Goal: Task Accomplishment & Management: Manage account settings

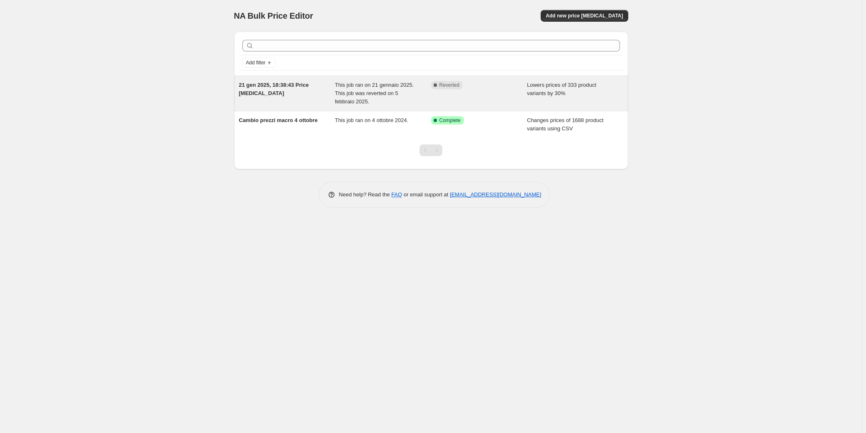
click at [295, 97] on div "21 gen 2025, 18:38:43 Price [MEDICAL_DATA]" at bounding box center [287, 93] width 96 height 25
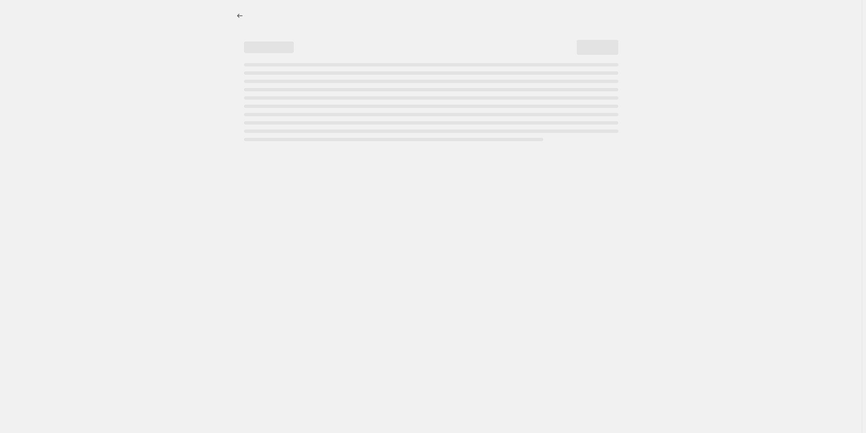
select select "percentage"
select select "inventory_quantity"
select select ">"
select select "inventory_quantity"
select select "<"
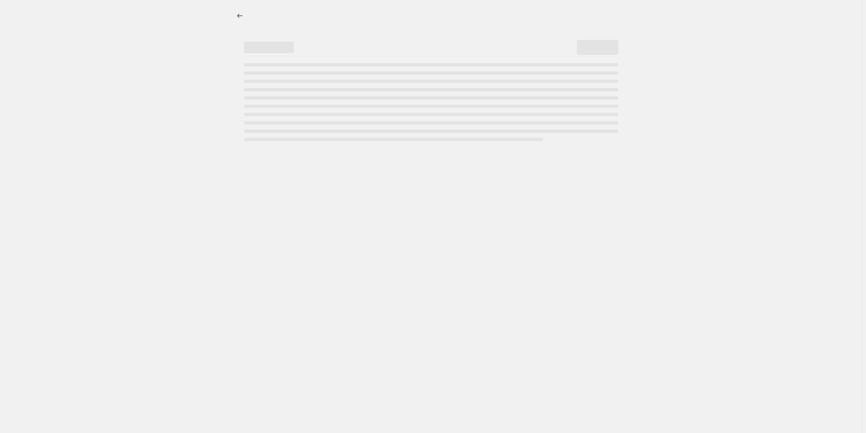
select select "not_equal"
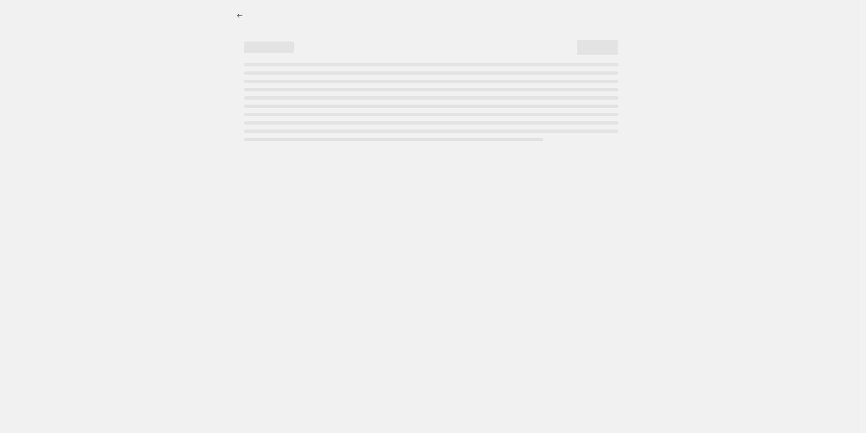
select select "not_equal"
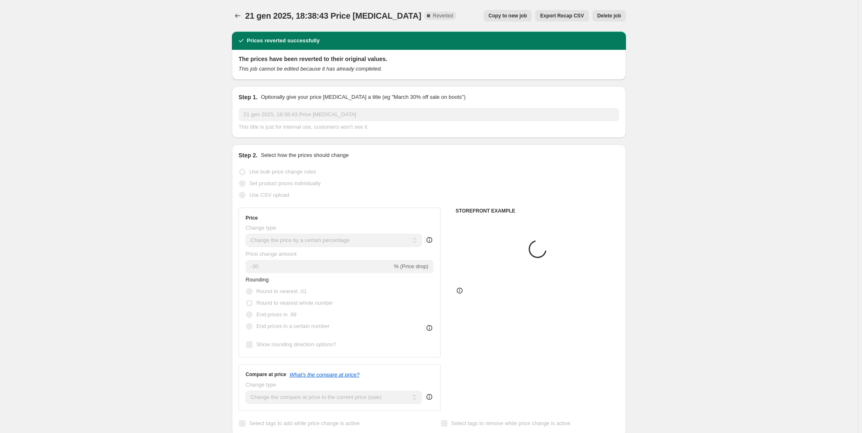
select select "product"
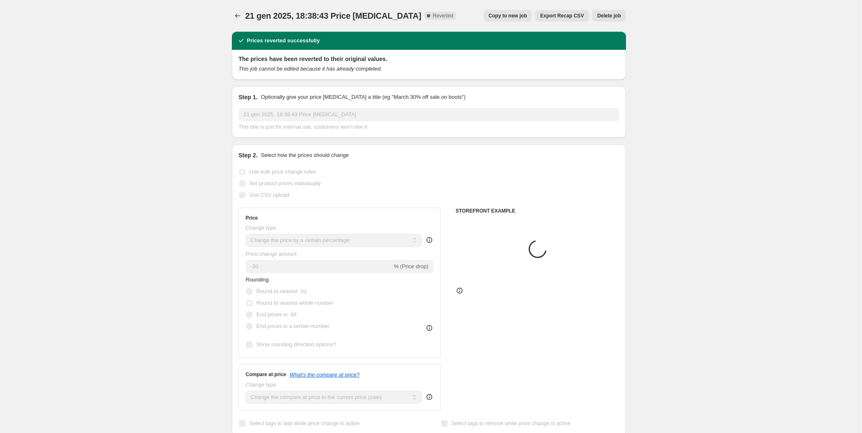
select select "product"
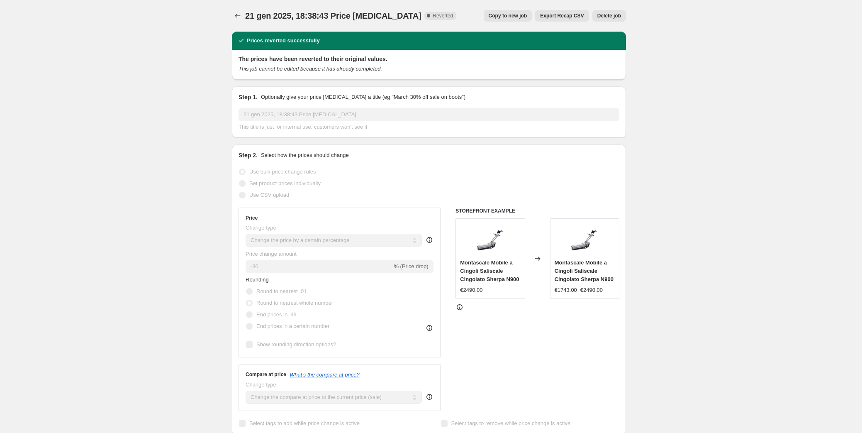
select select "product_type"
select select "vendor"
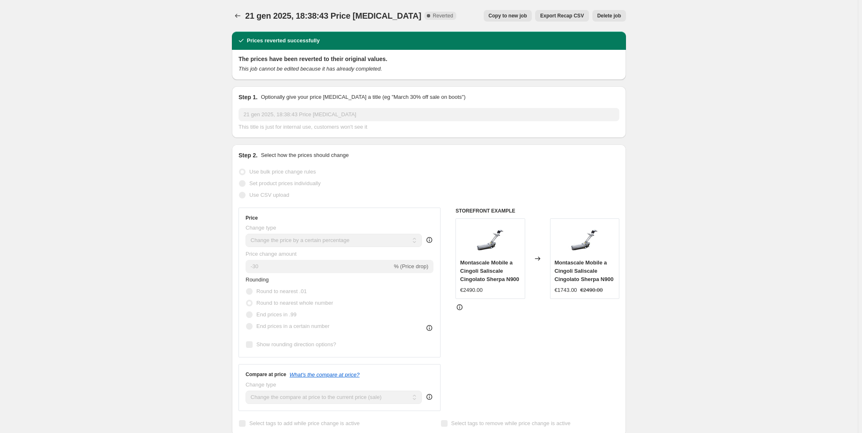
select select "product_type"
click at [236, 20] on button "Price change jobs" at bounding box center [238, 16] width 12 height 12
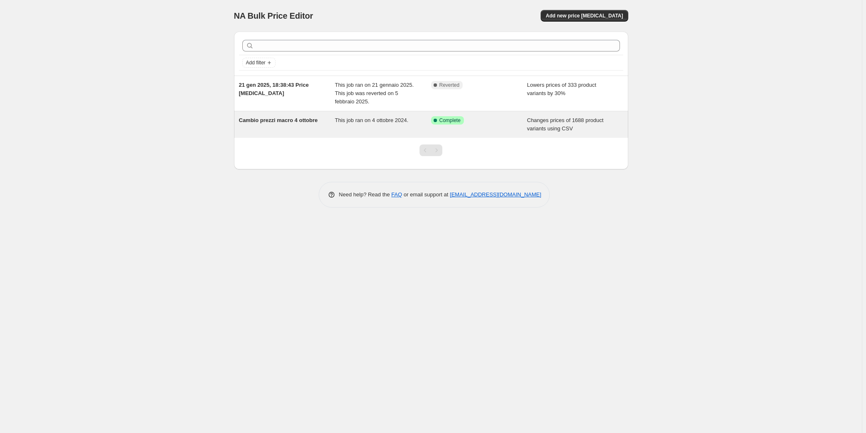
click at [295, 119] on span "Cambio prezzi macro 4 ottobre" at bounding box center [278, 120] width 79 height 6
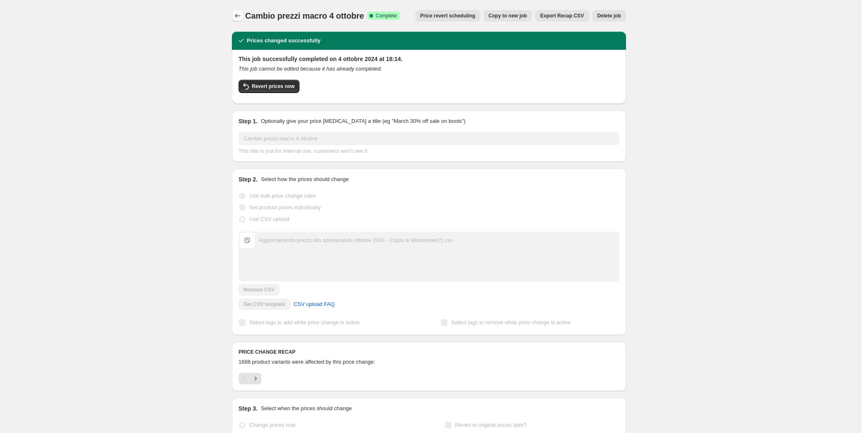
click at [233, 15] on button "Price change jobs" at bounding box center [238, 16] width 12 height 12
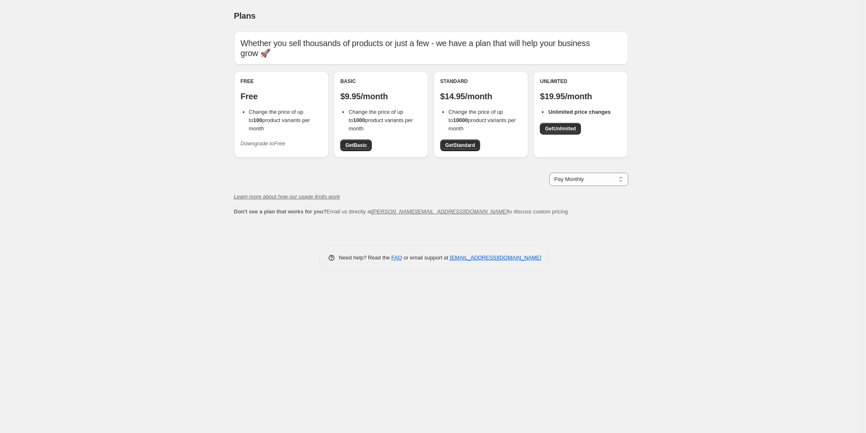
click at [292, 99] on p "Free" at bounding box center [281, 96] width 81 height 10
click at [562, 179] on select "Pay Monthly Pay Yearly (Save 16%)" at bounding box center [588, 179] width 79 height 13
